Goal: Task Accomplishment & Management: Use online tool/utility

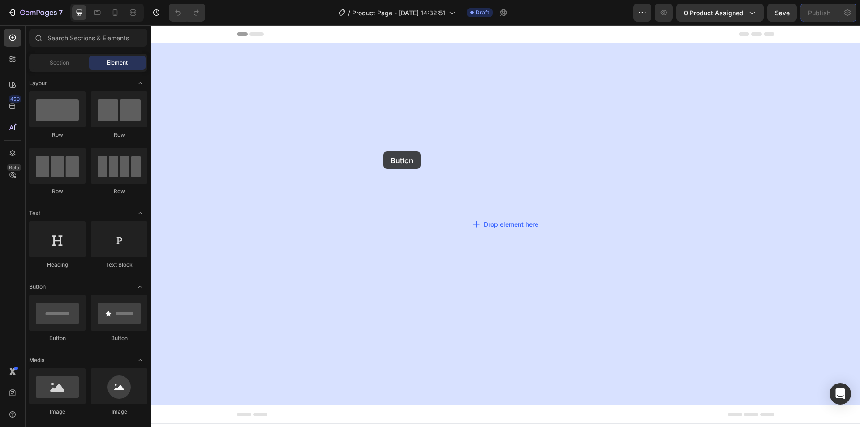
drag, startPoint x: 210, startPoint y: 349, endPoint x: 384, endPoint y: 151, distance: 263.8
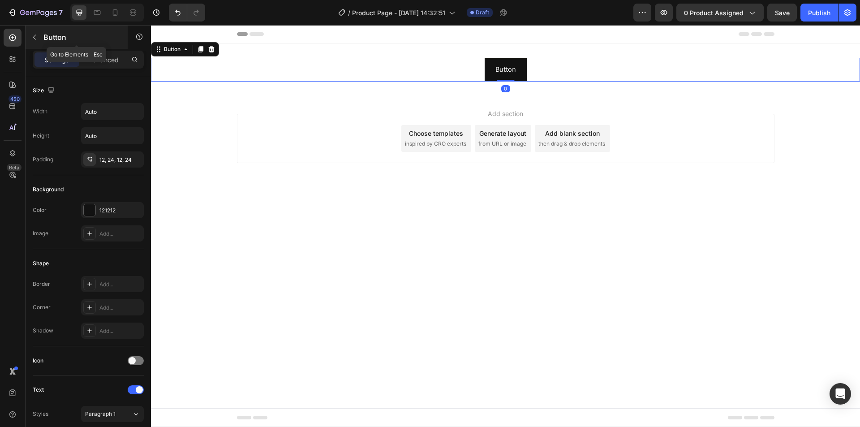
click at [34, 36] on icon "button" at bounding box center [34, 37] width 3 height 5
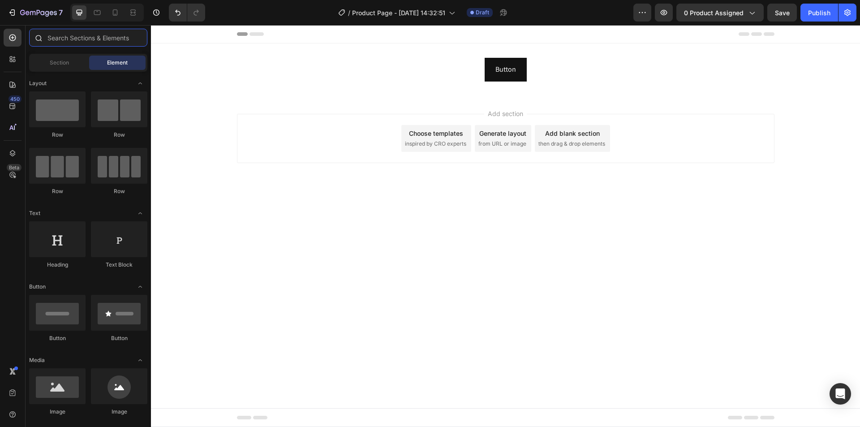
click at [81, 37] on input "text" at bounding box center [88, 38] width 118 height 18
type input "o"
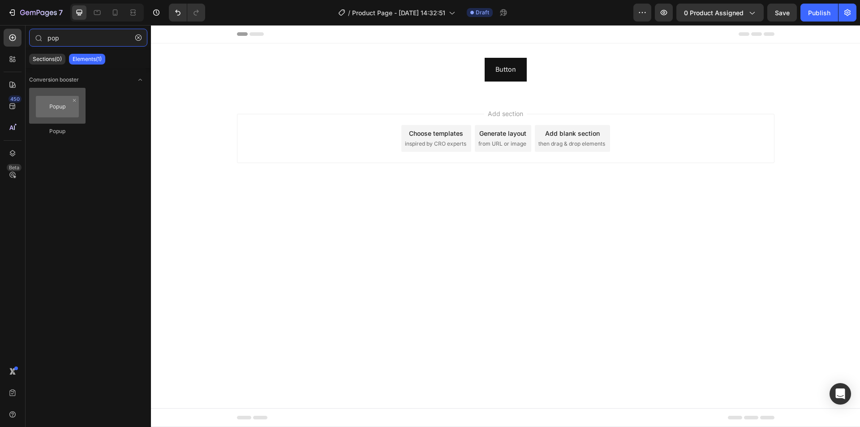
type input "pop"
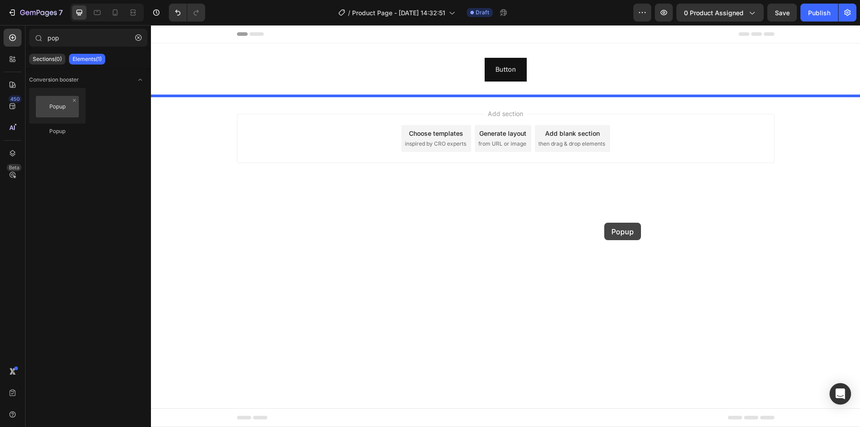
drag, startPoint x: 209, startPoint y: 139, endPoint x: 629, endPoint y: 227, distance: 429.0
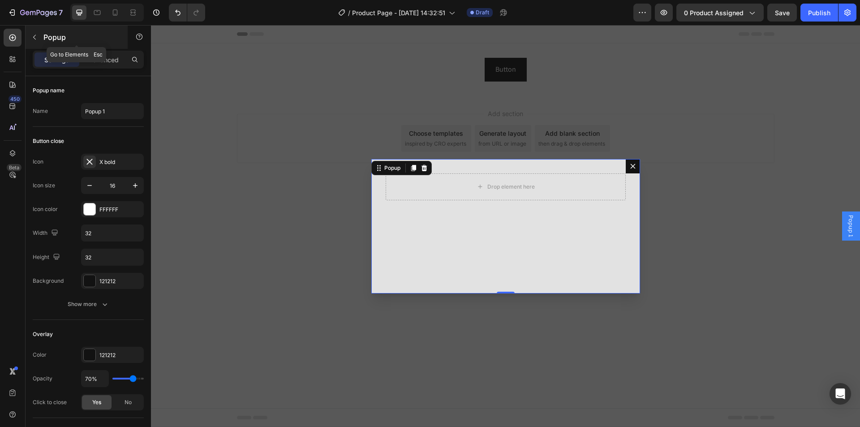
click at [33, 38] on icon "button" at bounding box center [34, 37] width 7 height 7
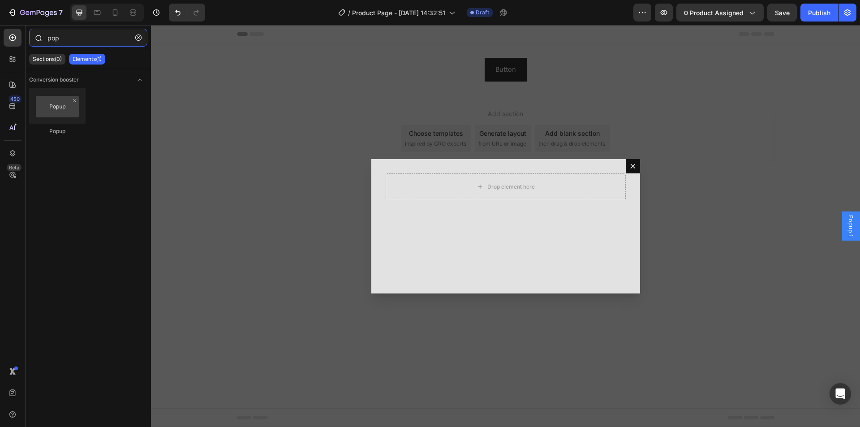
click at [78, 36] on input "pop" at bounding box center [88, 38] width 118 height 18
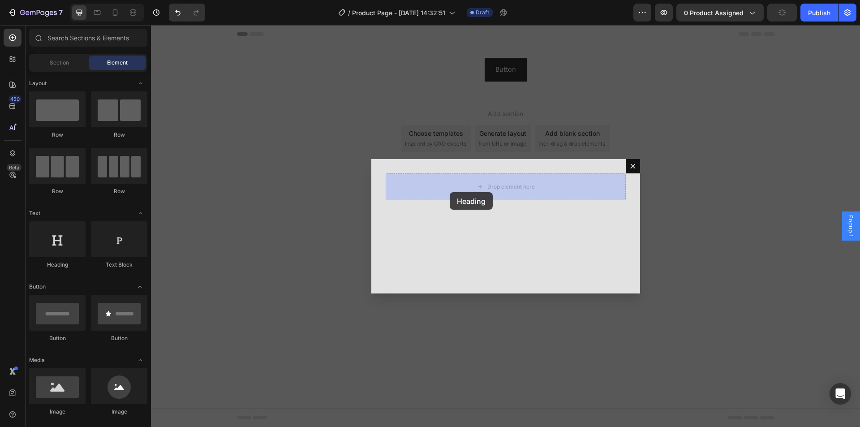
drag, startPoint x: 221, startPoint y: 265, endPoint x: 450, endPoint y: 192, distance: 239.9
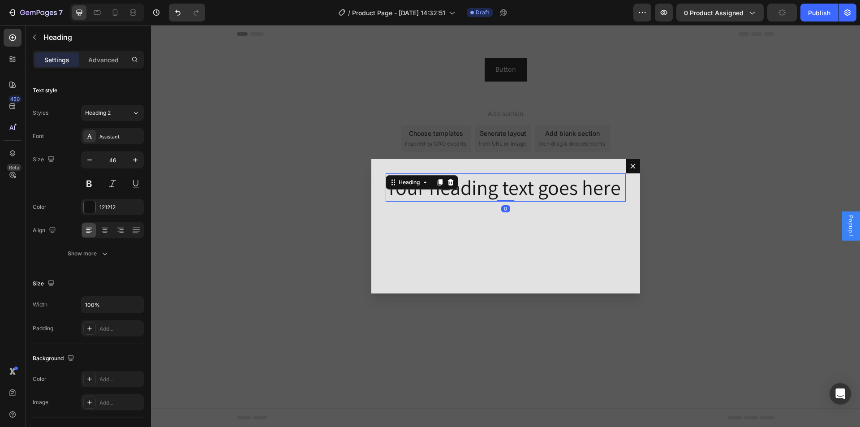
click at [331, 179] on div "Backdrop" at bounding box center [505, 226] width 709 height 402
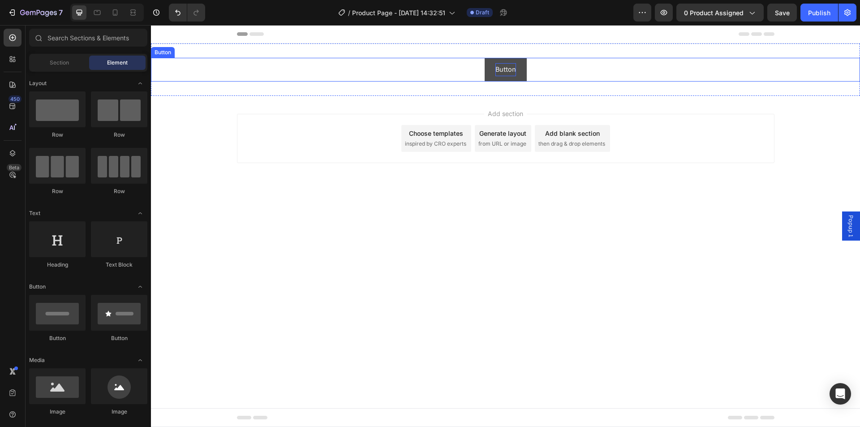
click at [500, 68] on p "Button" at bounding box center [506, 69] width 21 height 13
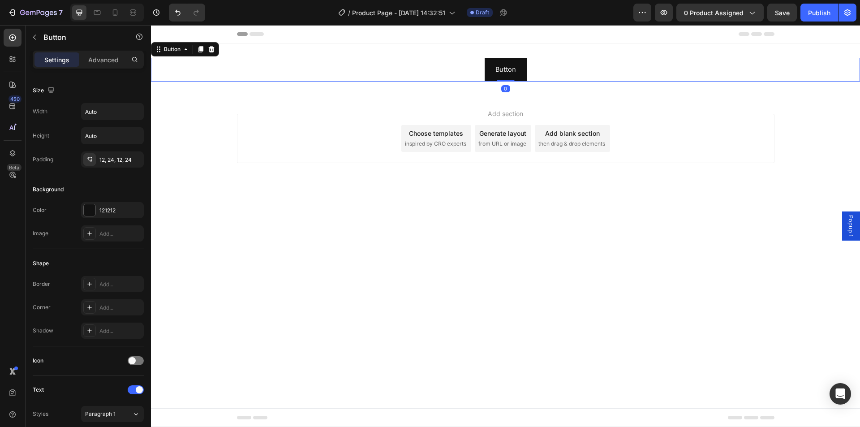
scroll to position [266, 0]
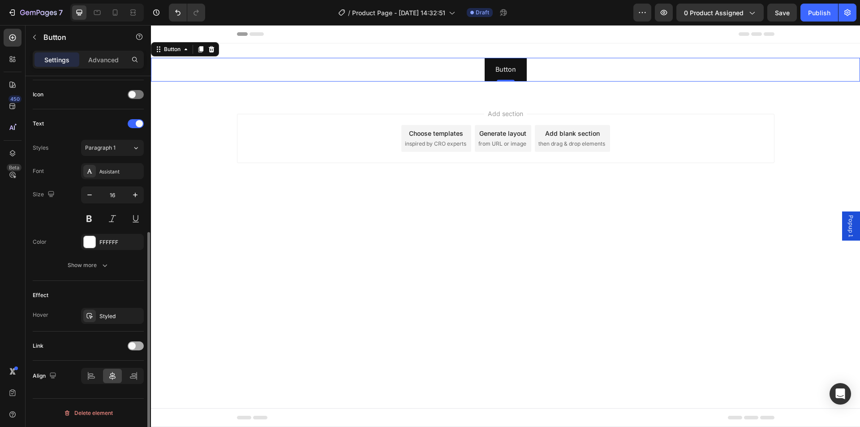
click at [134, 349] on div at bounding box center [136, 345] width 16 height 7
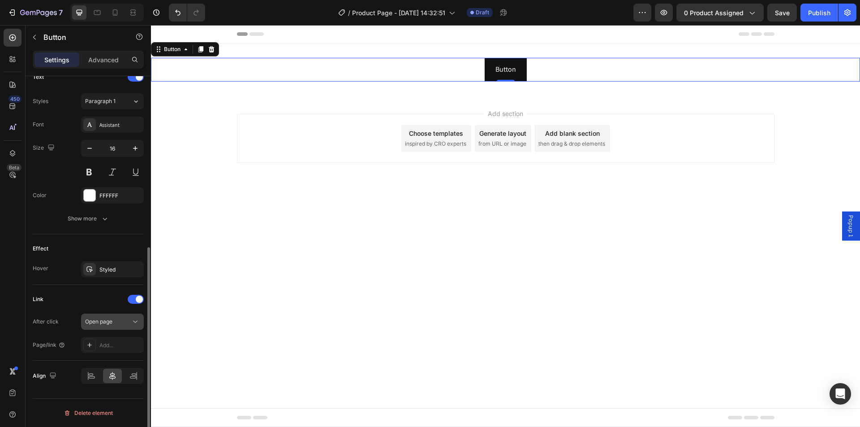
click at [129, 324] on div "Open page" at bounding box center [108, 322] width 46 height 8
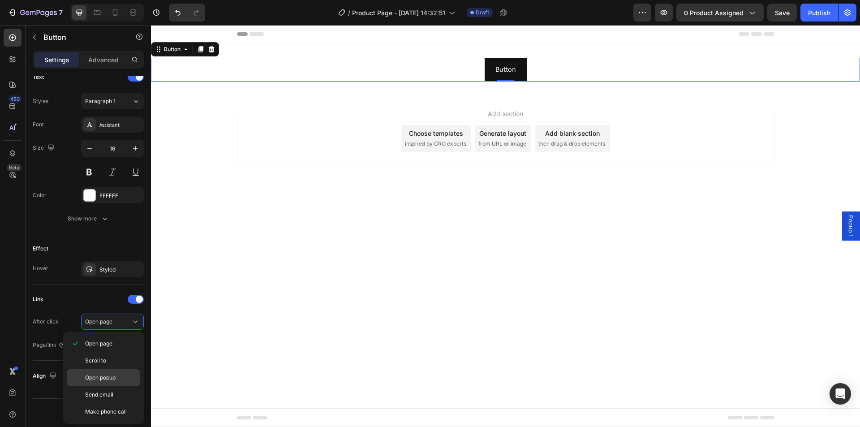
click at [111, 374] on span "Open popup" at bounding box center [100, 378] width 30 height 8
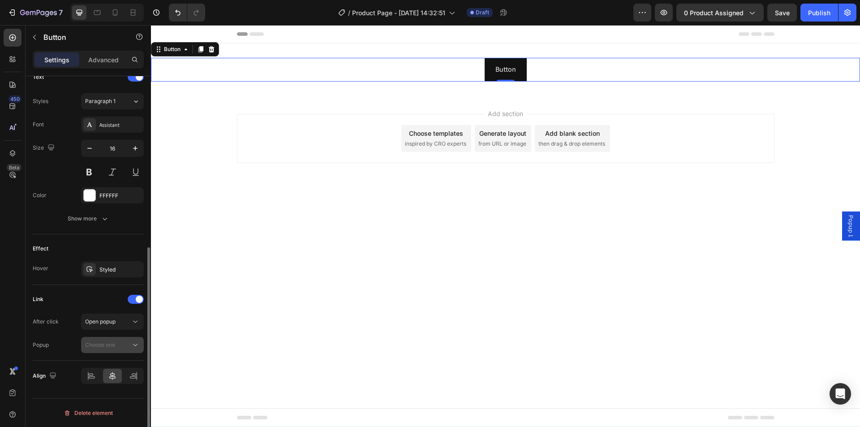
click at [130, 344] on div "Choose one" at bounding box center [108, 345] width 46 height 8
click at [128, 363] on p "Popup 1" at bounding box center [110, 367] width 51 height 8
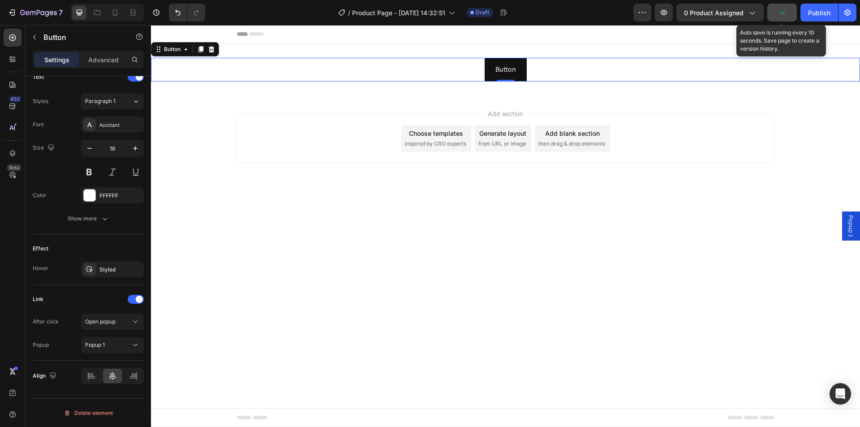
click at [778, 14] on icon "button" at bounding box center [782, 12] width 9 height 9
click at [783, 13] on span "Save" at bounding box center [782, 13] width 15 height 8
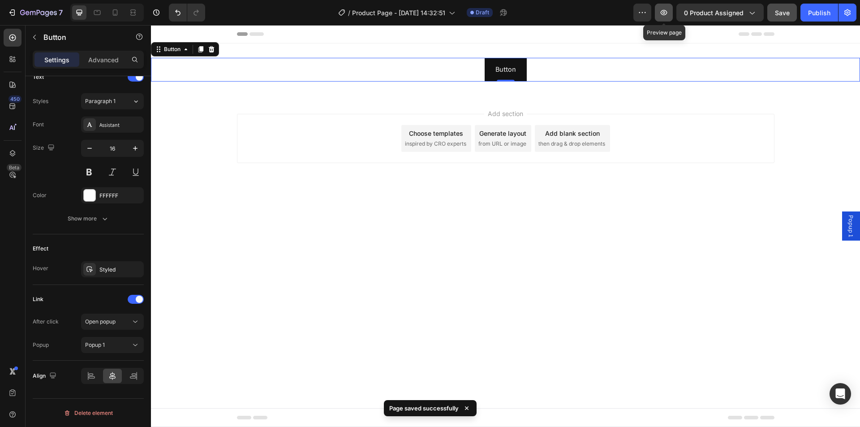
click at [659, 10] on button "button" at bounding box center [664, 13] width 18 height 18
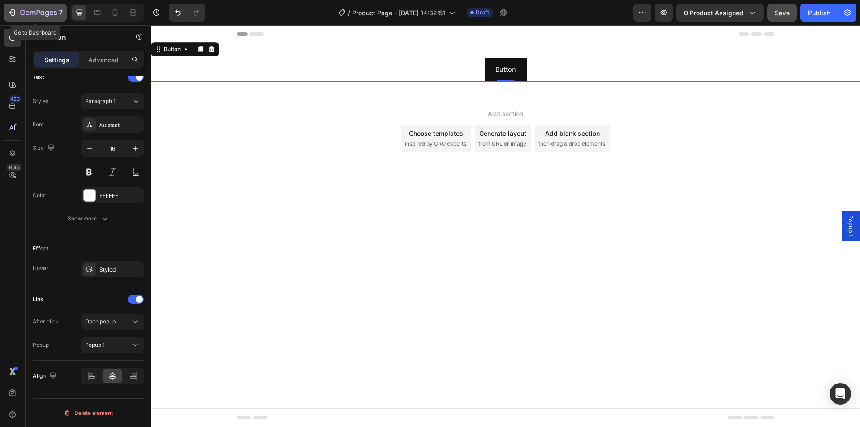
click at [22, 17] on div "7" at bounding box center [41, 12] width 43 height 11
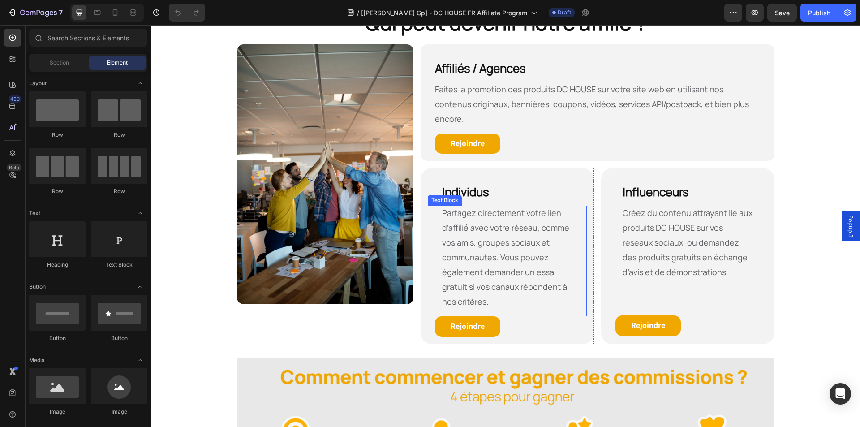
scroll to position [403, 0]
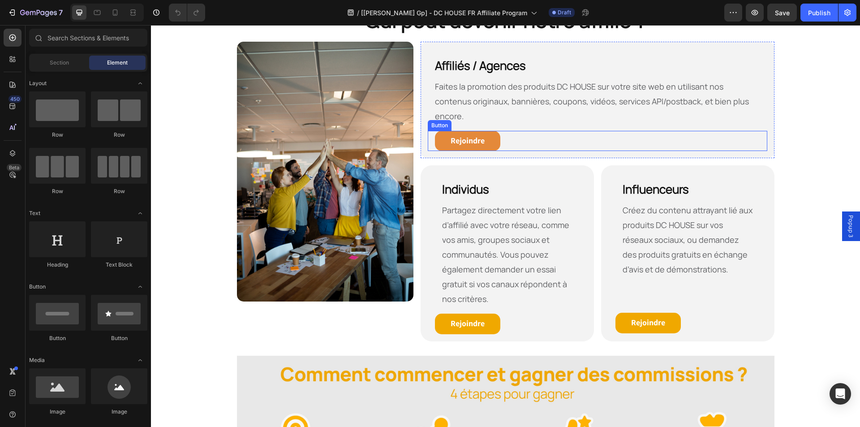
click at [484, 131] on link "Rejoindre" at bounding box center [467, 141] width 65 height 21
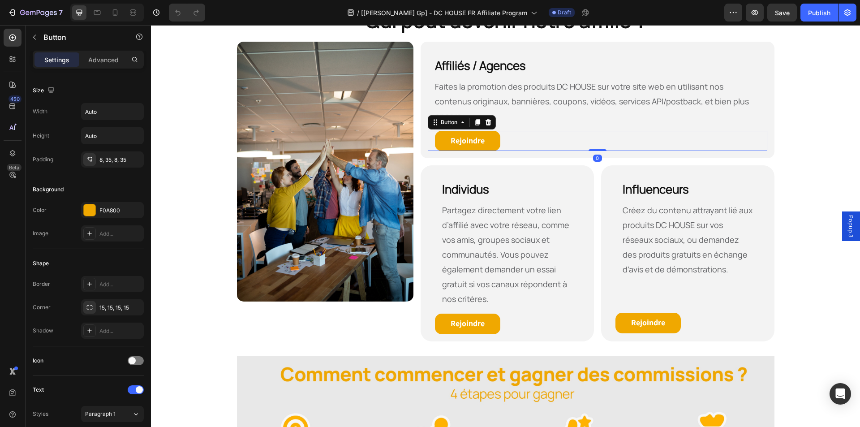
scroll to position [313, 0]
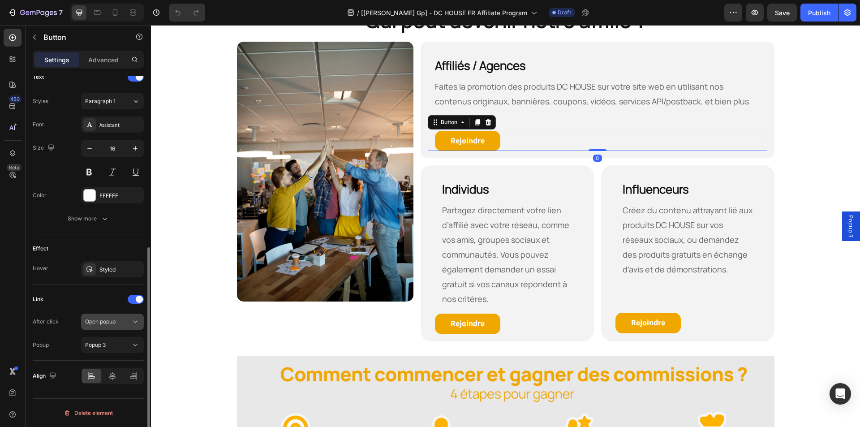
click at [133, 317] on icon at bounding box center [135, 321] width 9 height 9
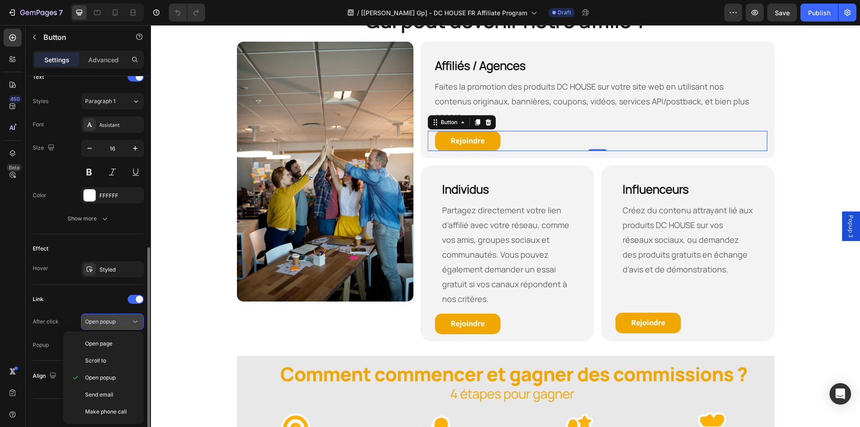
click at [136, 320] on icon at bounding box center [135, 321] width 9 height 9
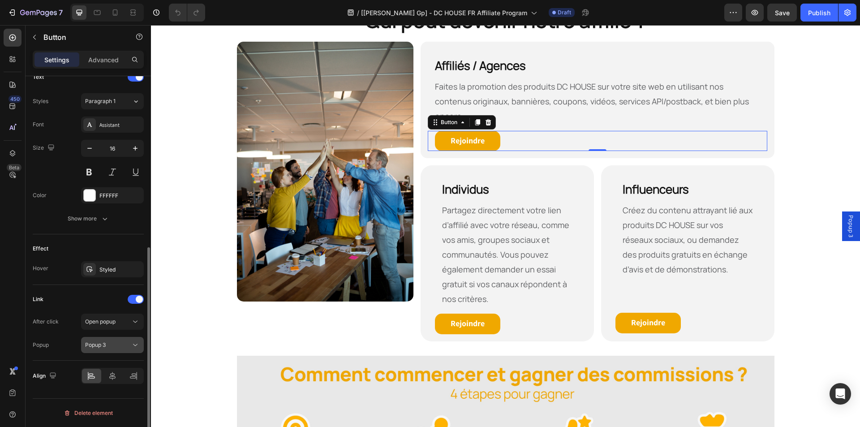
click at [102, 343] on span "Popup 3" at bounding box center [95, 344] width 21 height 7
click at [108, 343] on div "Popup 3" at bounding box center [108, 345] width 46 height 8
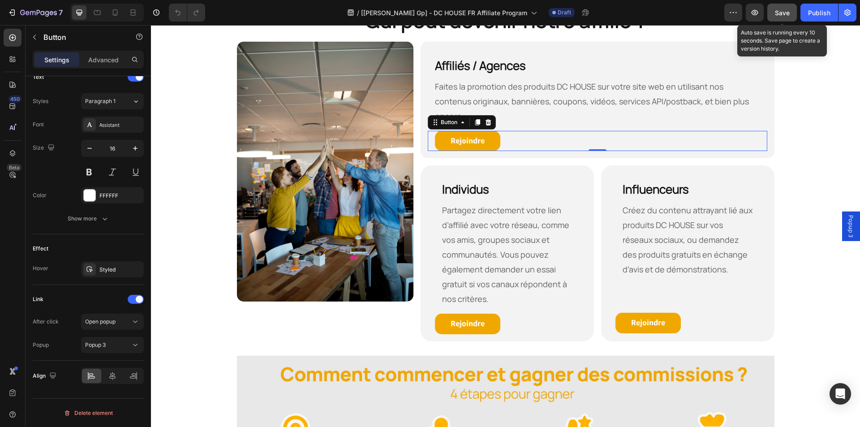
click at [777, 14] on span "Save" at bounding box center [782, 13] width 15 height 8
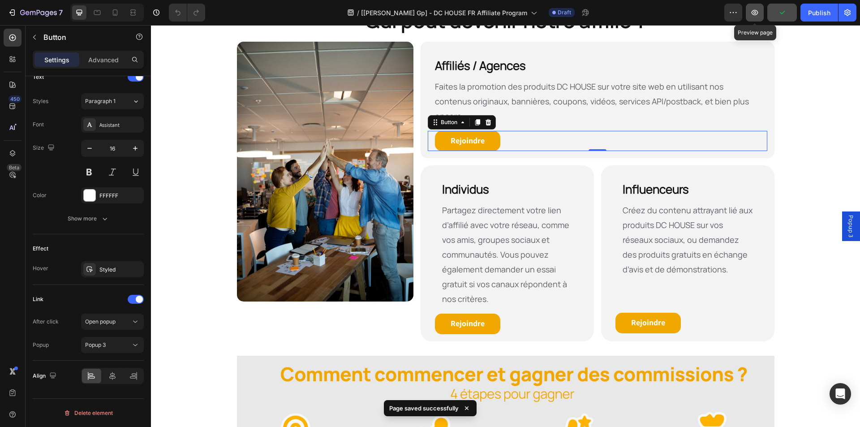
click at [756, 15] on icon "button" at bounding box center [755, 12] width 9 height 9
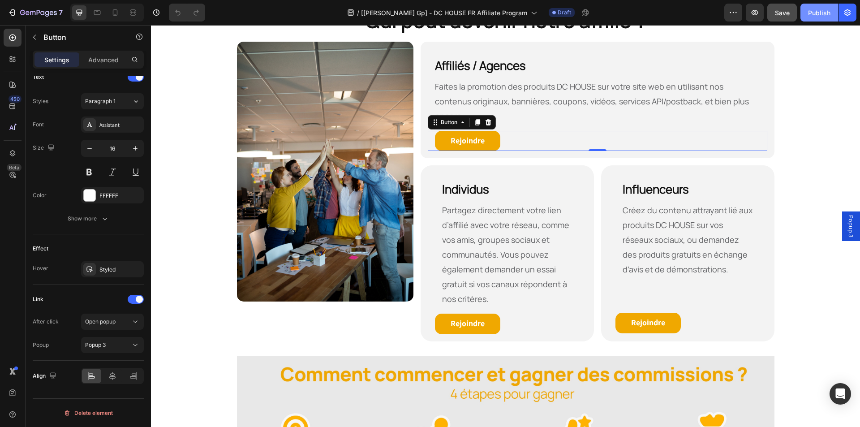
click at [816, 12] on div "Publish" at bounding box center [819, 12] width 22 height 9
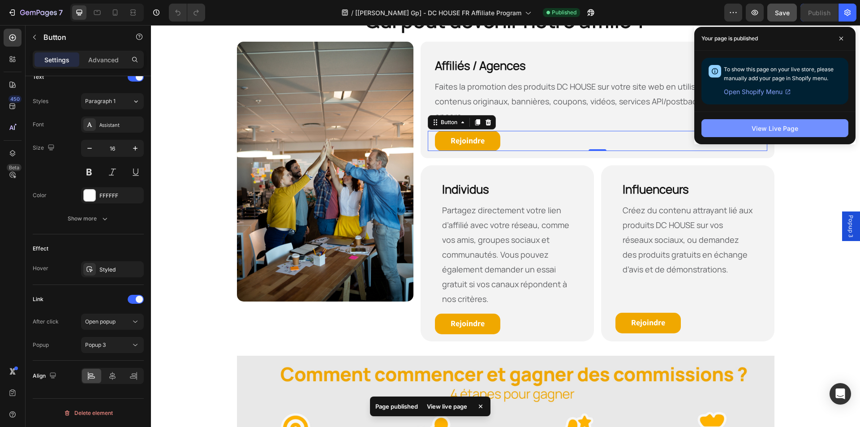
click at [790, 128] on div "View Live Page" at bounding box center [775, 128] width 47 height 9
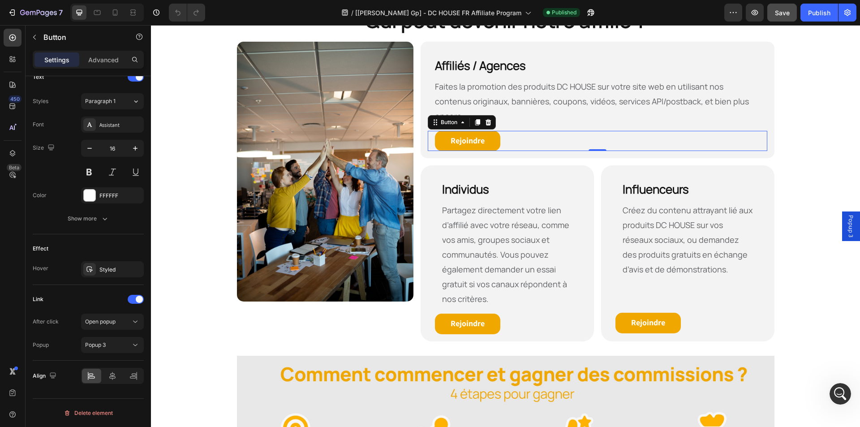
scroll to position [0, 0]
click at [755, 14] on icon "button" at bounding box center [755, 12] width 9 height 9
click at [468, 318] on strong "Rejoindre" at bounding box center [468, 323] width 34 height 10
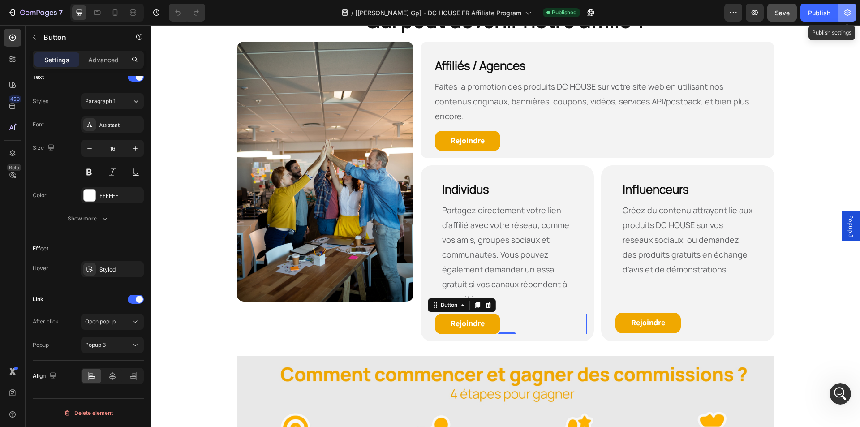
click at [847, 13] on icon "button" at bounding box center [848, 12] width 6 height 7
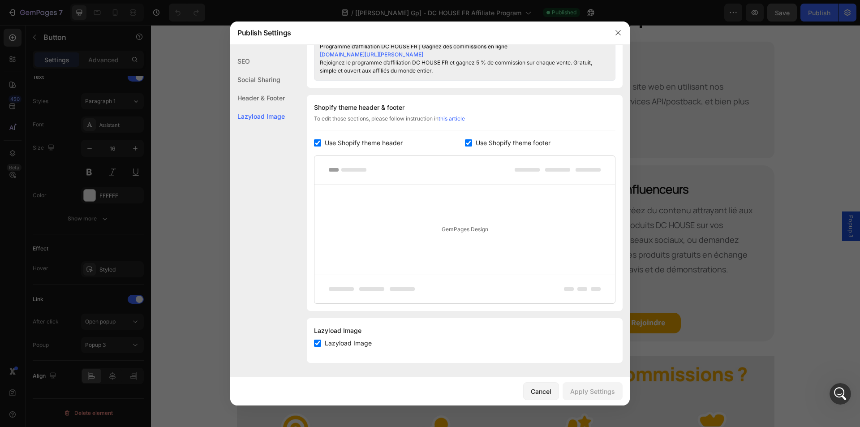
click at [487, 142] on span "Use Shopify theme footer" at bounding box center [513, 143] width 75 height 11
checkbox input "false"
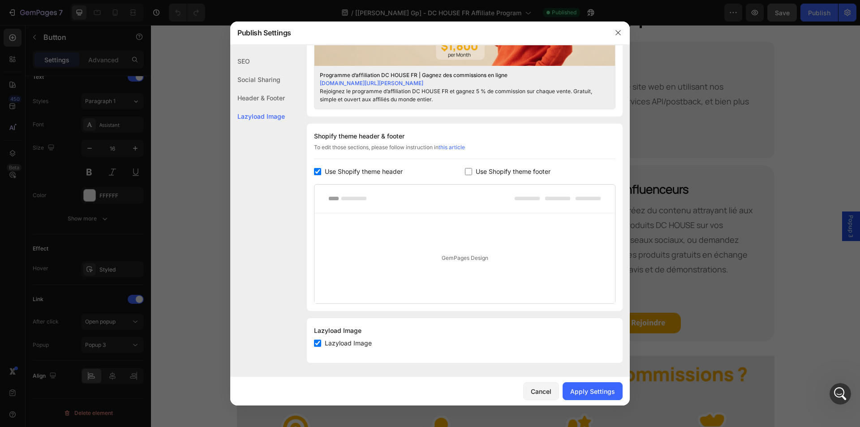
click at [346, 169] on span "Use Shopify theme header" at bounding box center [364, 171] width 78 height 11
checkbox input "false"
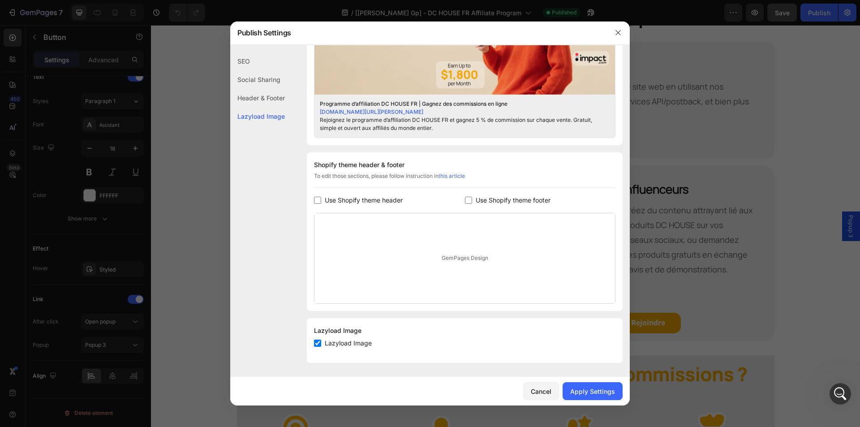
scroll to position [355, 0]
click at [595, 390] on div "Apply Settings" at bounding box center [592, 391] width 45 height 9
click at [613, 32] on button "button" at bounding box center [618, 33] width 14 height 14
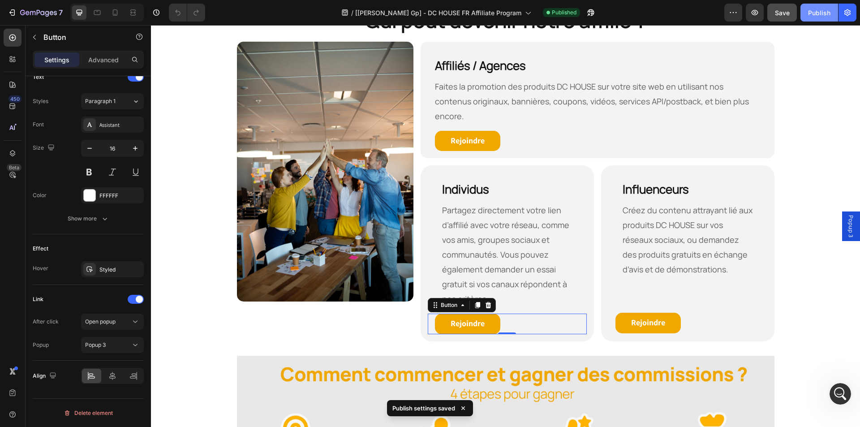
click at [818, 14] on div "Publish" at bounding box center [819, 12] width 22 height 9
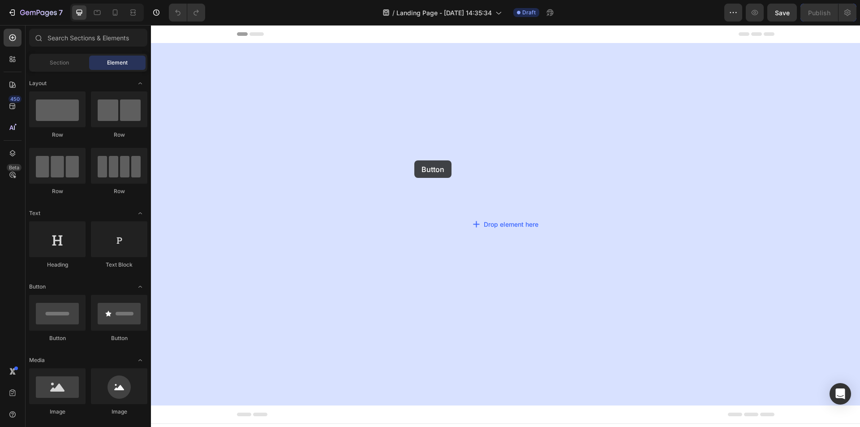
drag, startPoint x: 205, startPoint y: 345, endPoint x: 414, endPoint y: 165, distance: 275.8
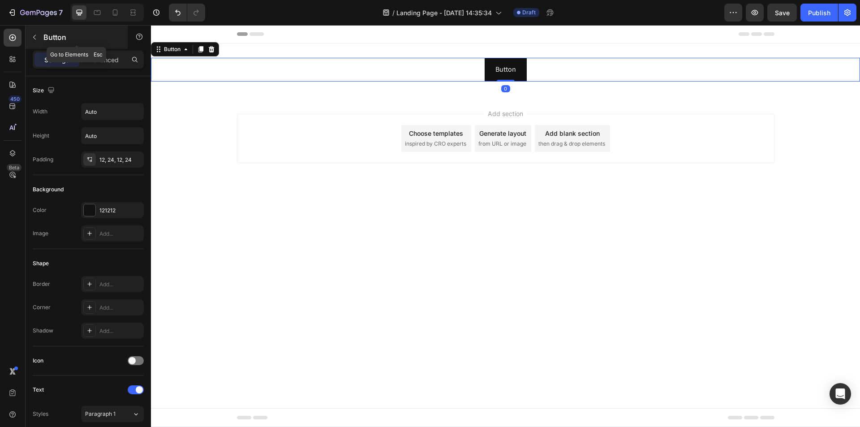
click at [32, 35] on icon "button" at bounding box center [34, 37] width 7 height 7
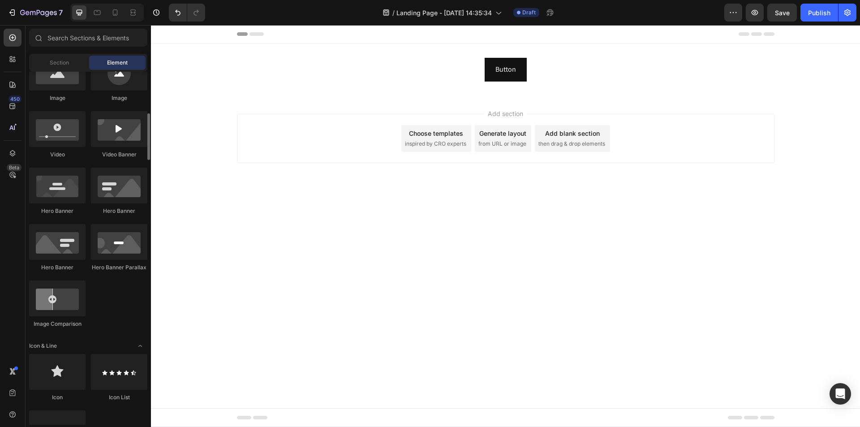
scroll to position [45, 0]
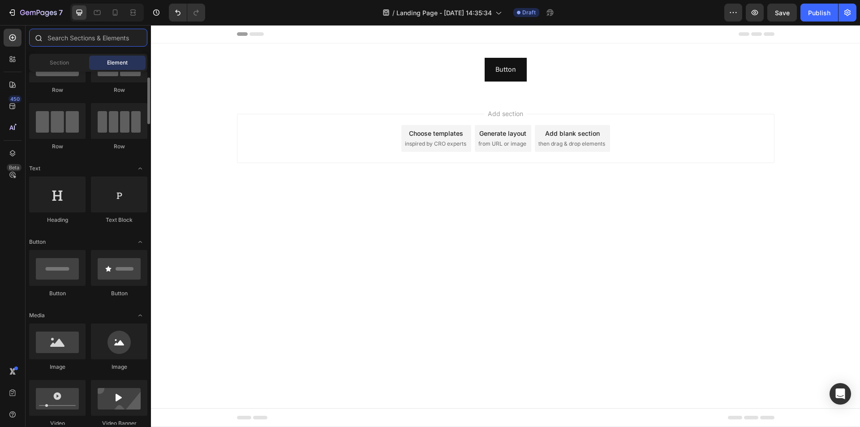
click at [82, 43] on input "text" at bounding box center [88, 38] width 118 height 18
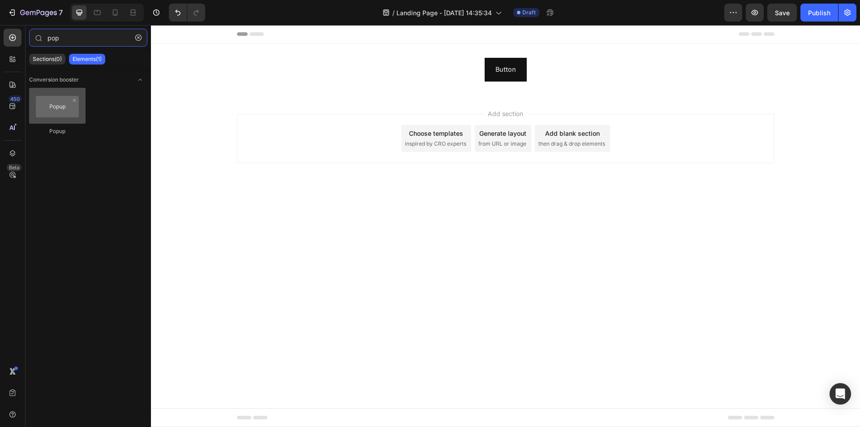
type input "pop"
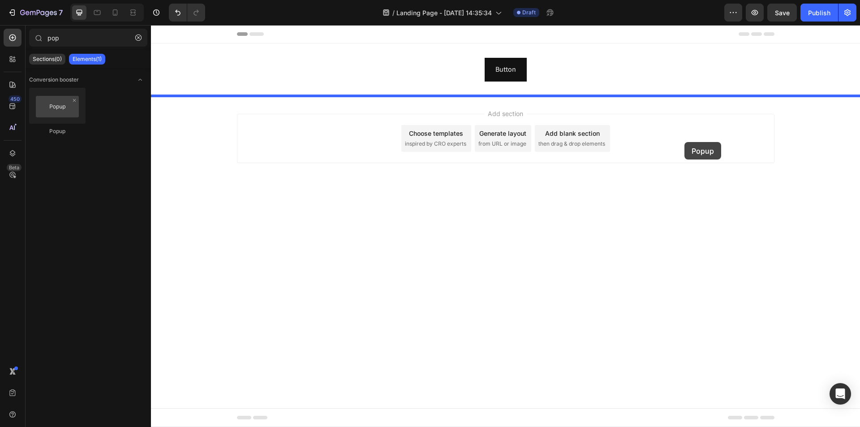
drag, startPoint x: 208, startPoint y: 134, endPoint x: 685, endPoint y: 142, distance: 476.9
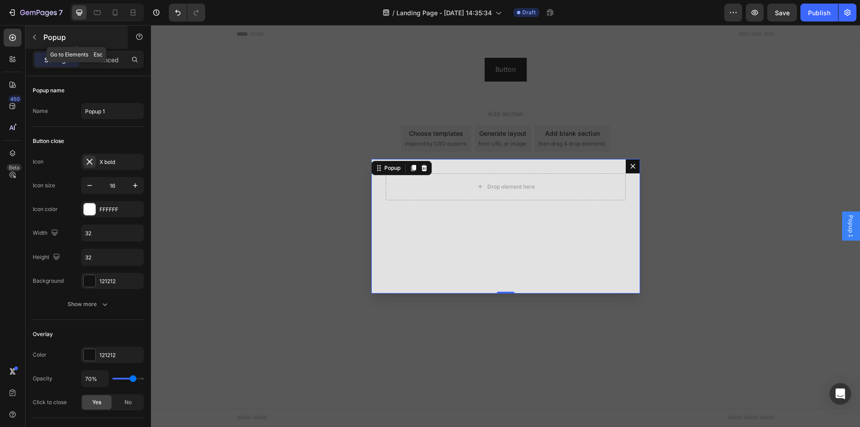
click at [35, 34] on icon "button" at bounding box center [34, 37] width 7 height 7
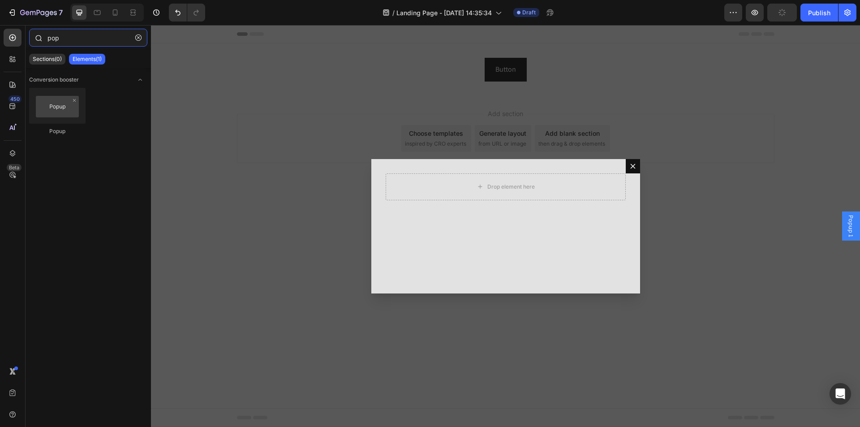
click at [64, 38] on input "pop" at bounding box center [88, 38] width 118 height 18
drag, startPoint x: 64, startPoint y: 38, endPoint x: 59, endPoint y: 50, distance: 13.1
click at [63, 38] on input "pop" at bounding box center [88, 38] width 118 height 18
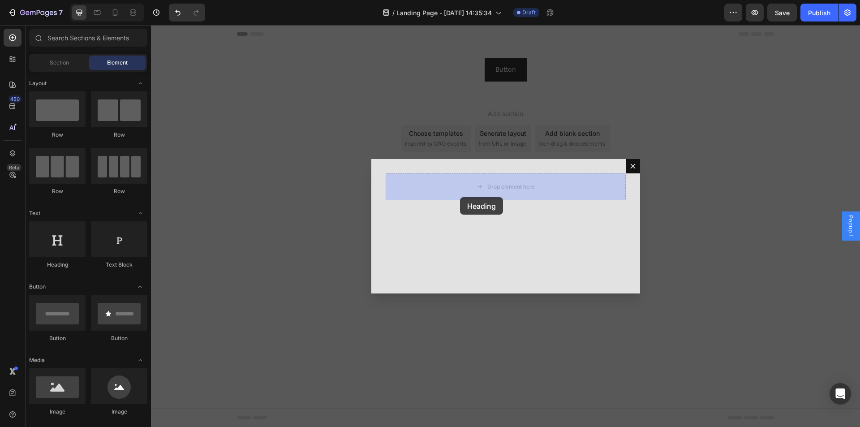
drag, startPoint x: 219, startPoint y: 261, endPoint x: 460, endPoint y: 196, distance: 249.3
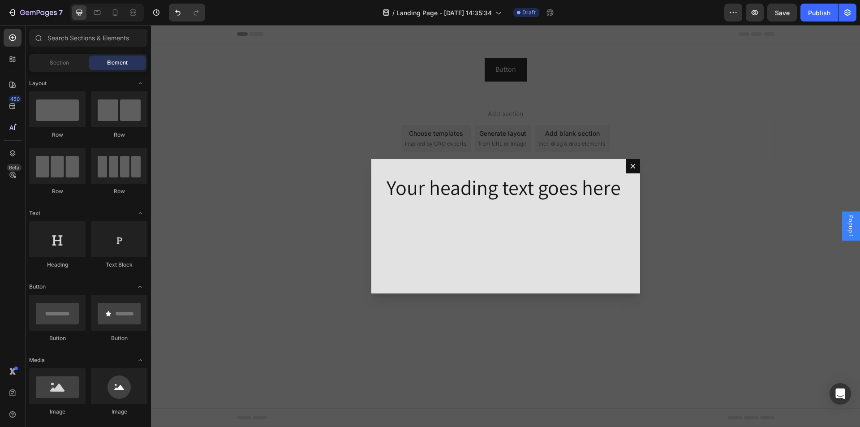
click at [697, 149] on div "Backdrop" at bounding box center [505, 226] width 709 height 402
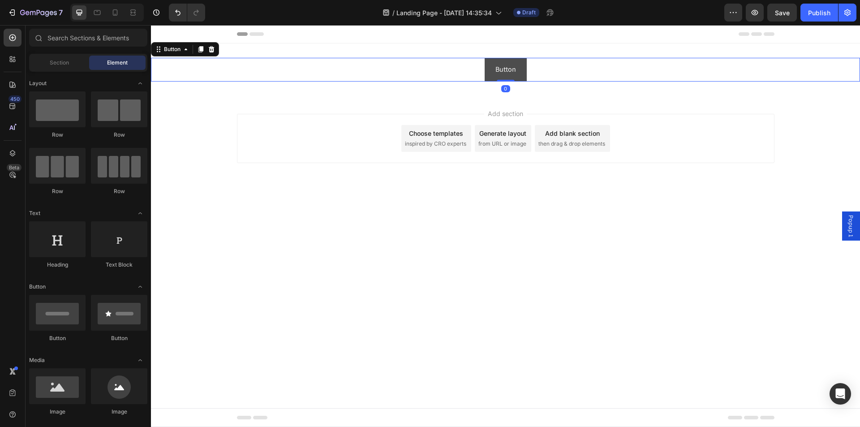
click at [517, 77] on button "Button" at bounding box center [506, 70] width 42 height 24
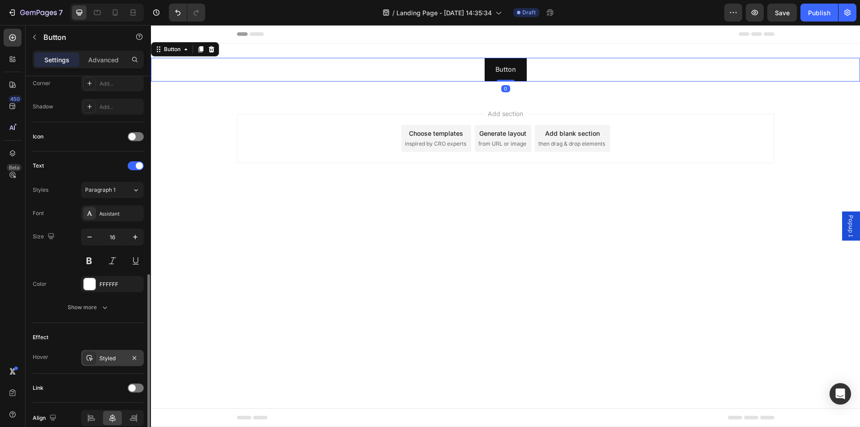
scroll to position [266, 0]
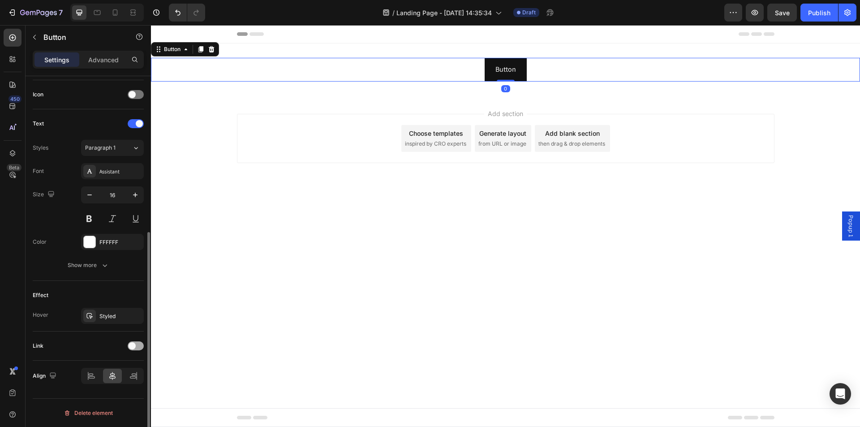
click at [139, 345] on div at bounding box center [136, 345] width 16 height 9
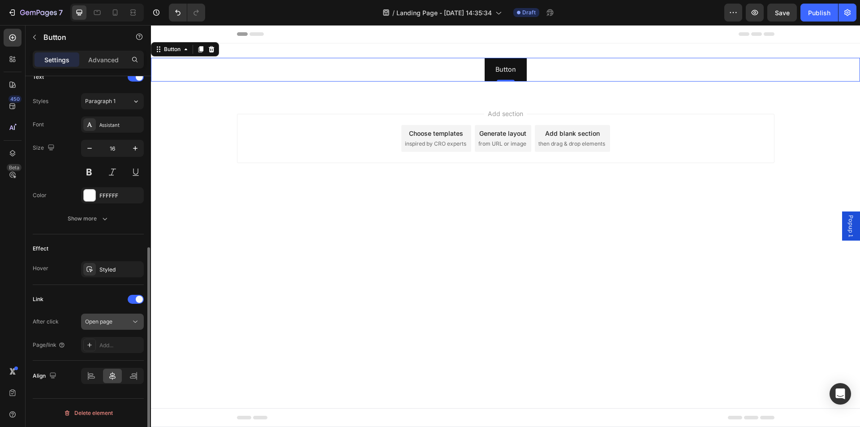
click at [139, 319] on icon at bounding box center [135, 321] width 9 height 9
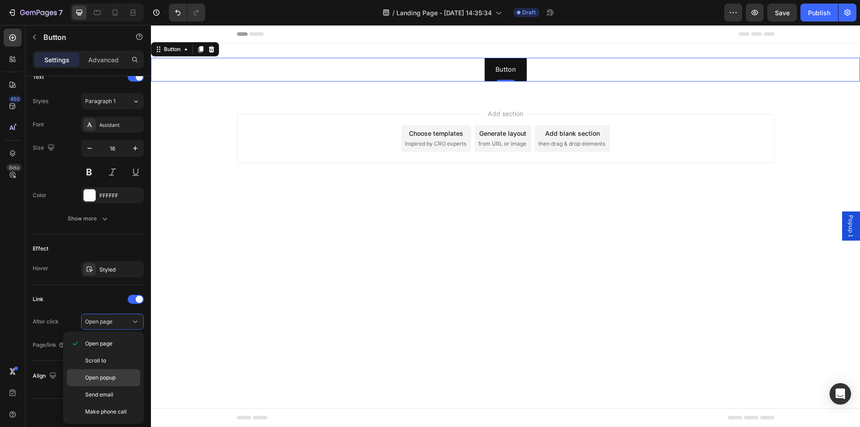
click at [116, 380] on span "Open popup" at bounding box center [100, 378] width 30 height 8
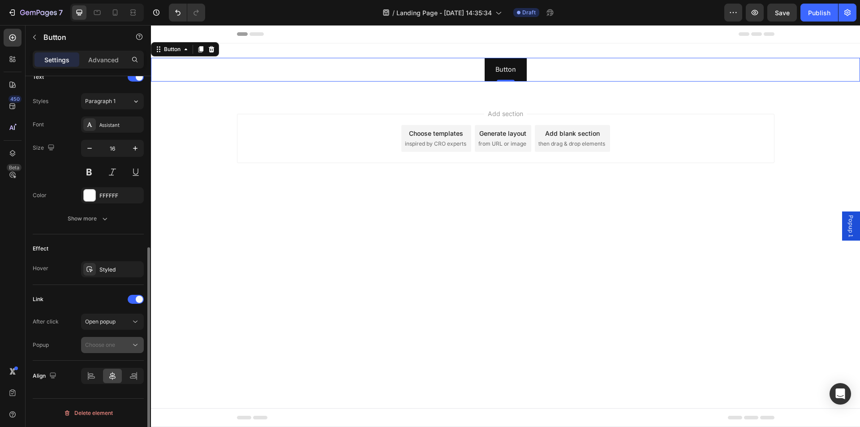
click at [135, 345] on icon at bounding box center [135, 345] width 9 height 9
click at [0, 0] on div "Popup 1" at bounding box center [0, 0] width 0 height 0
click at [818, 4] on button "Publish" at bounding box center [820, 13] width 38 height 18
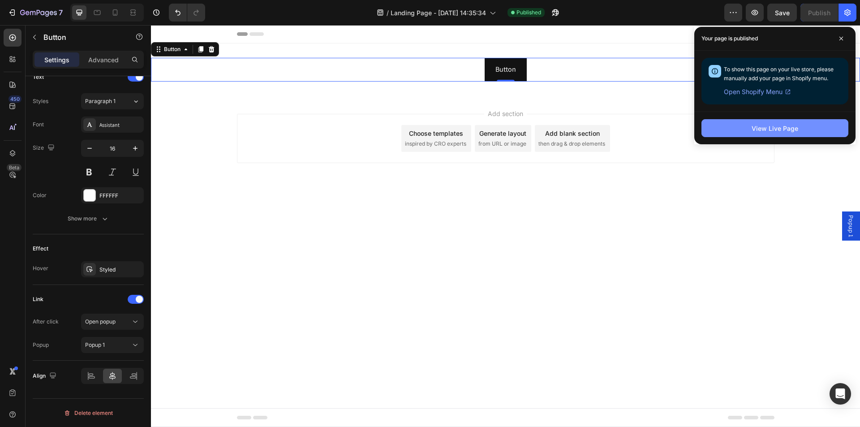
click at [784, 134] on button "View Live Page" at bounding box center [775, 128] width 147 height 18
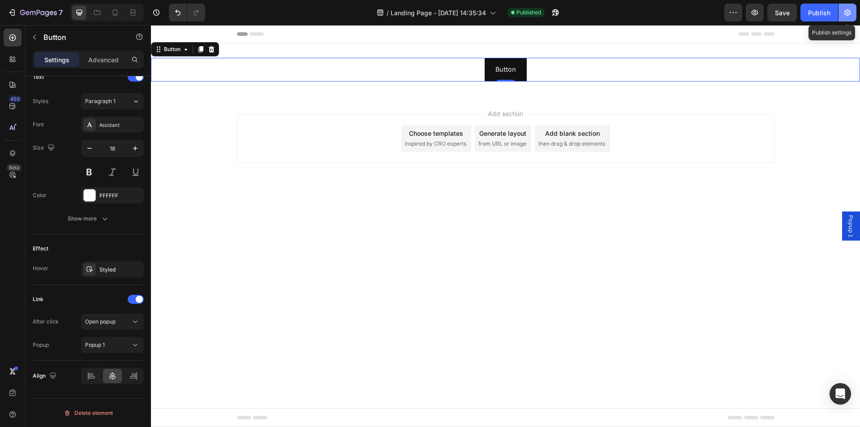
click at [846, 12] on icon "button" at bounding box center [847, 12] width 9 height 9
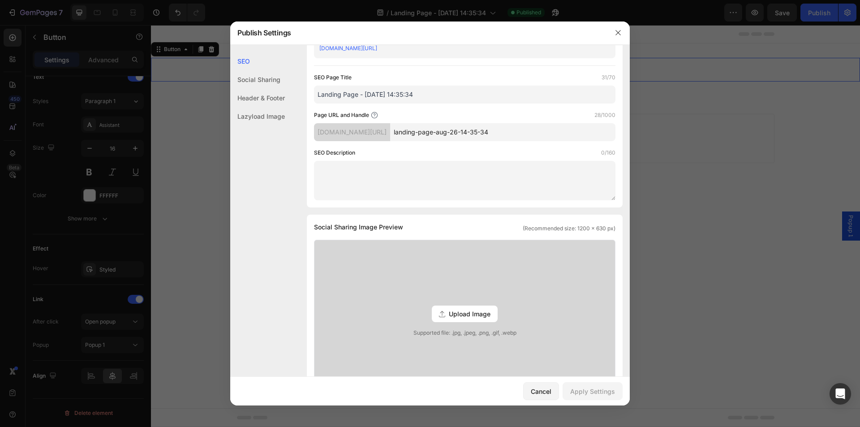
scroll to position [379, 0]
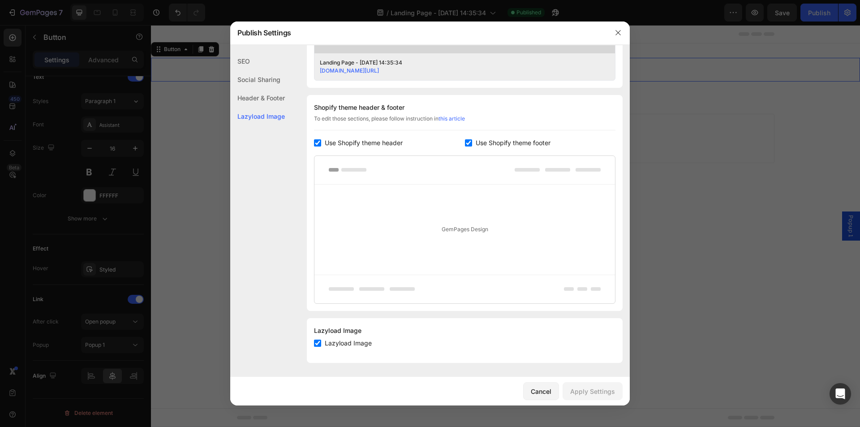
click at [358, 147] on span "Use Shopify theme header" at bounding box center [364, 143] width 78 height 11
checkbox input "false"
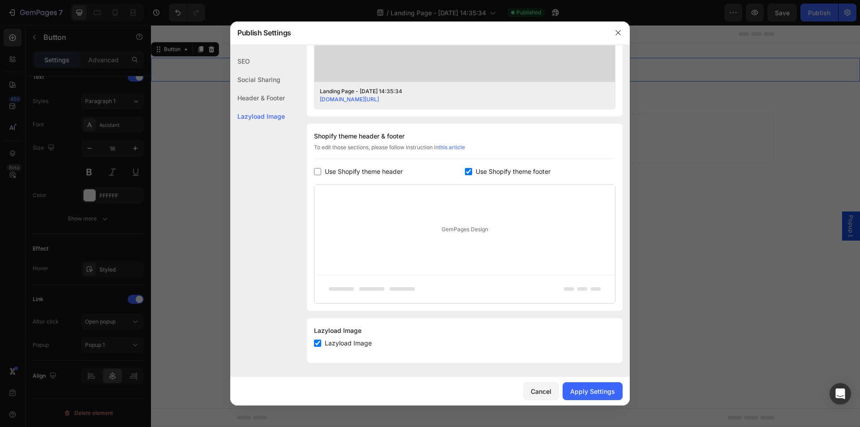
click at [498, 166] on span "Use Shopify theme footer" at bounding box center [513, 171] width 75 height 11
checkbox input "false"
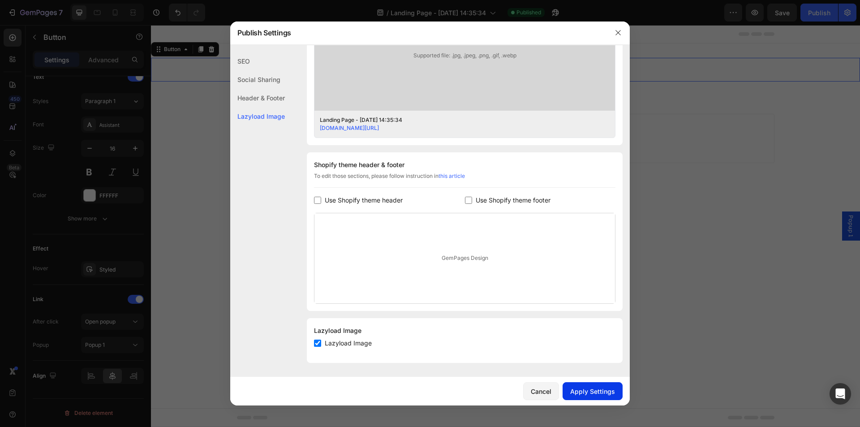
click at [605, 389] on div "Apply Settings" at bounding box center [592, 391] width 45 height 9
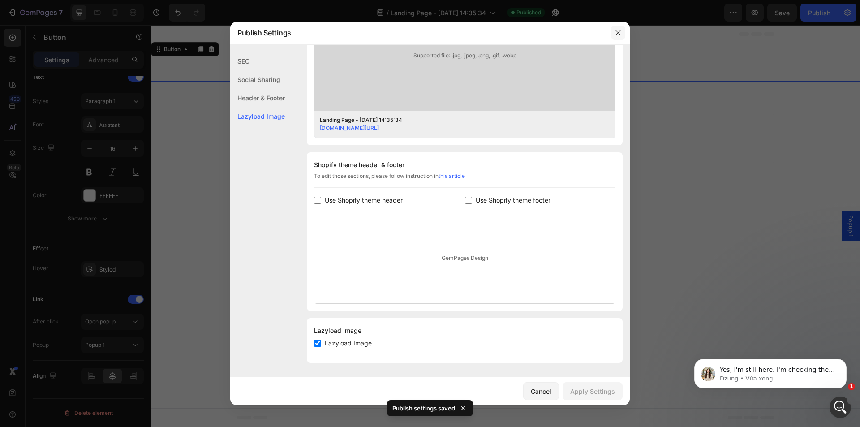
scroll to position [0, 0]
drag, startPoint x: 614, startPoint y: 30, endPoint x: 495, endPoint y: 0, distance: 122.8
click at [614, 30] on button "button" at bounding box center [618, 33] width 14 height 14
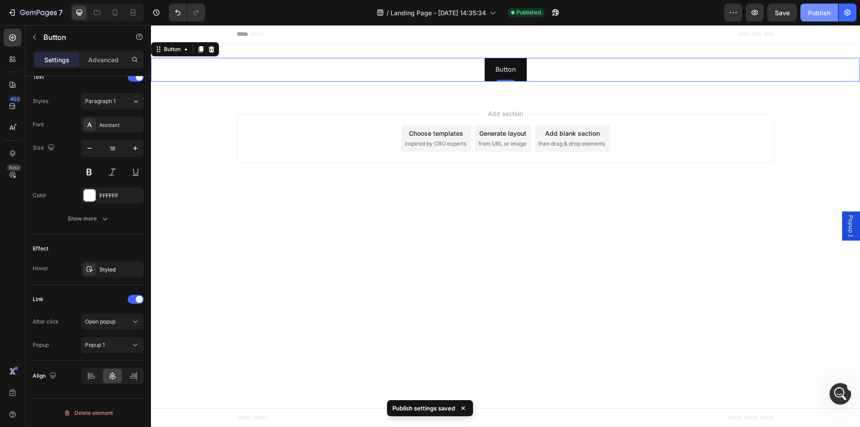
click at [820, 9] on div "Publish" at bounding box center [819, 12] width 22 height 9
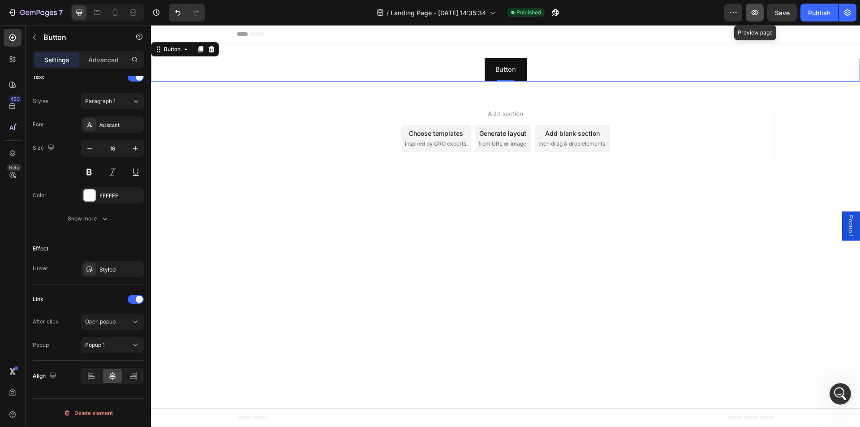
click at [751, 11] on icon "button" at bounding box center [755, 12] width 9 height 9
click at [16, 9] on icon "button" at bounding box center [12, 12] width 9 height 9
